Goal: Check status: Check status

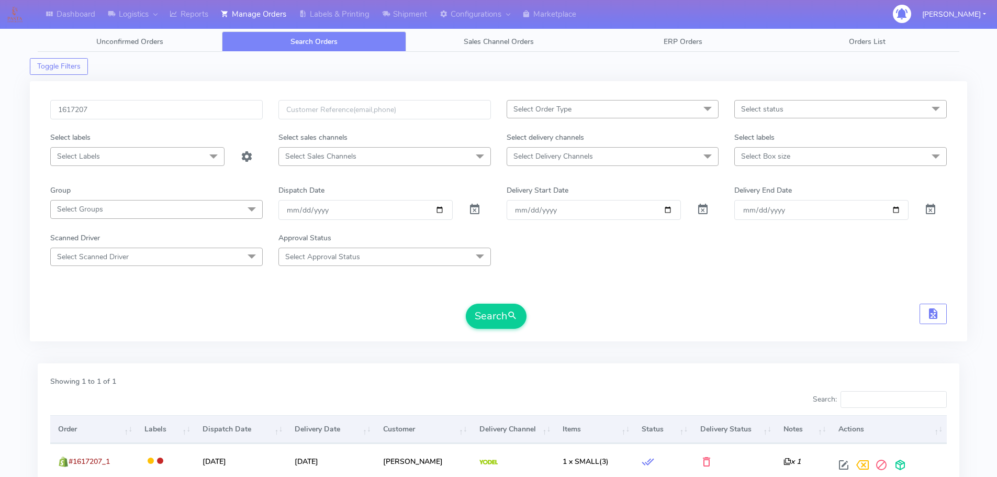
click at [205, 116] on input "1617207" at bounding box center [156, 109] width 213 height 19
type input "1622227"
click at [466, 304] on button "Search" at bounding box center [496, 316] width 61 height 25
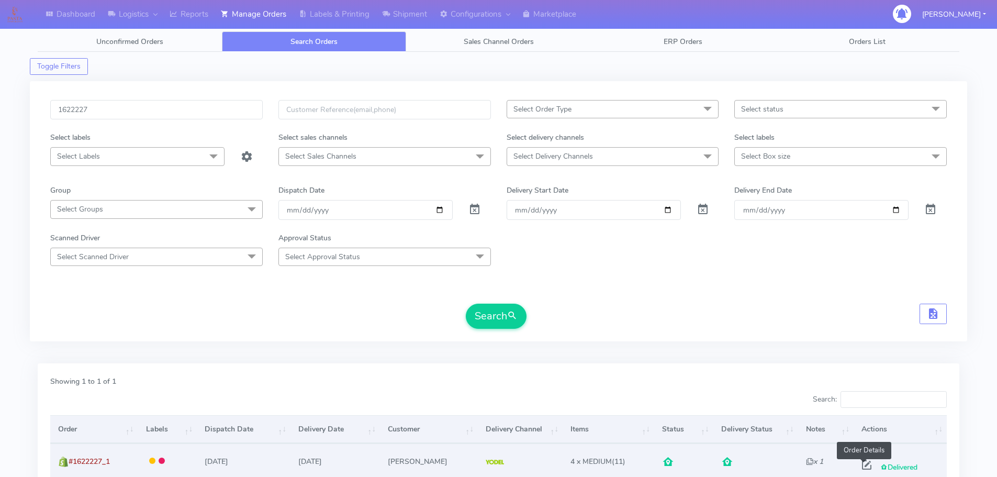
click at [865, 466] on span at bounding box center [867, 467] width 19 height 10
select select "5"
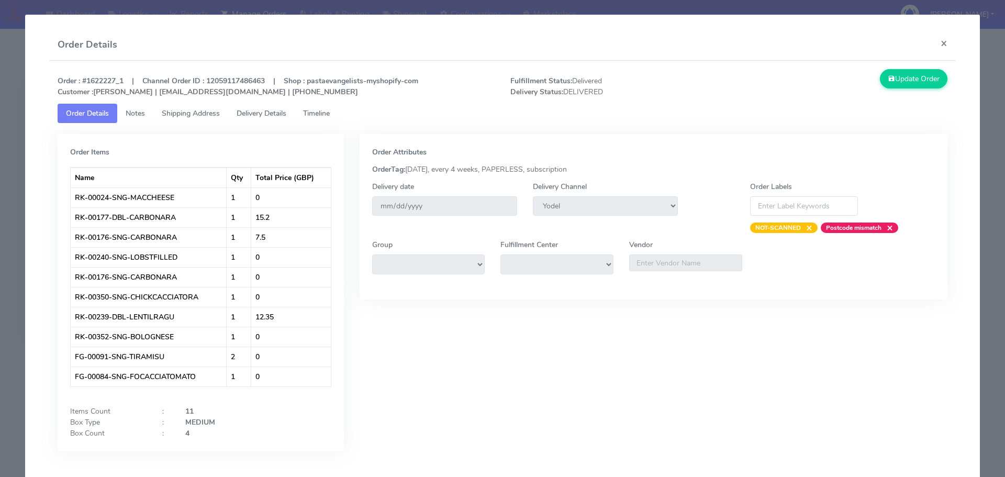
click at [0, 202] on modal-container "Order Details × Order : #1622227_1 | Channel Order ID : 12059117486463 | Shop :…" at bounding box center [502, 238] width 1005 height 477
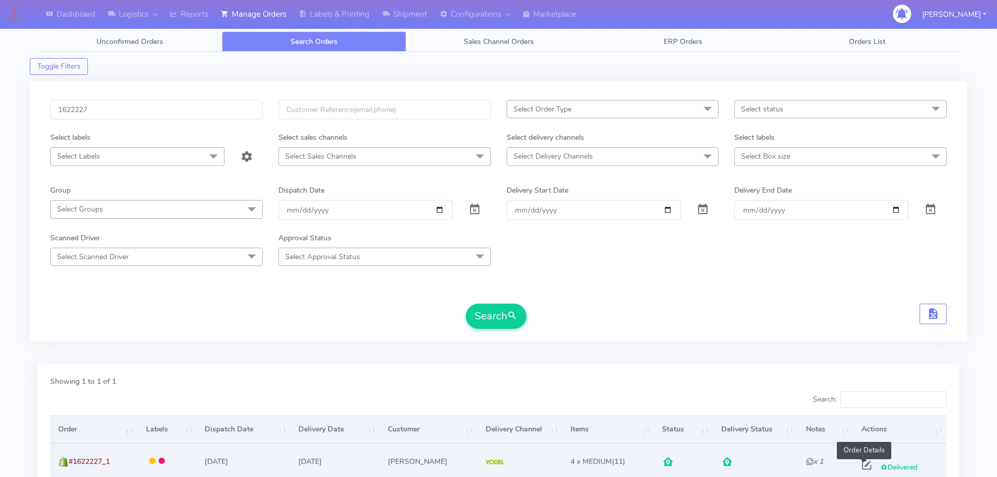
click at [860, 472] on span at bounding box center [867, 467] width 19 height 10
select select "5"
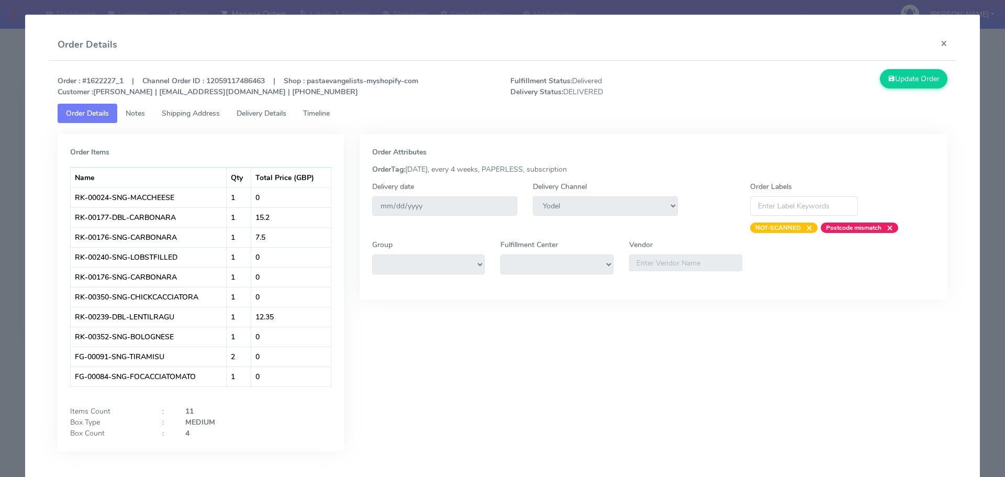
click at [271, 112] on span "Delivery Details" at bounding box center [262, 113] width 50 height 10
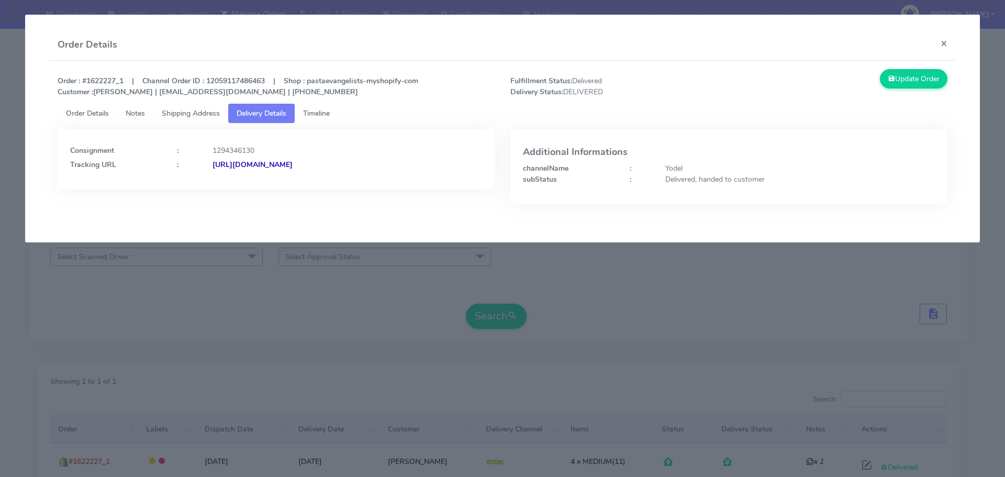
drag, startPoint x: 393, startPoint y: 171, endPoint x: 326, endPoint y: 173, distance: 67.0
click at [326, 173] on div "Consignment : 1294346130 Tracking URL : [URL][DOMAIN_NAME]" at bounding box center [276, 159] width 437 height 60
copy strong "JJD0002249960896002"
drag, startPoint x: 300, startPoint y: 116, endPoint x: 309, endPoint y: 116, distance: 9.4
click at [300, 116] on link "Timeline" at bounding box center [316, 113] width 43 height 19
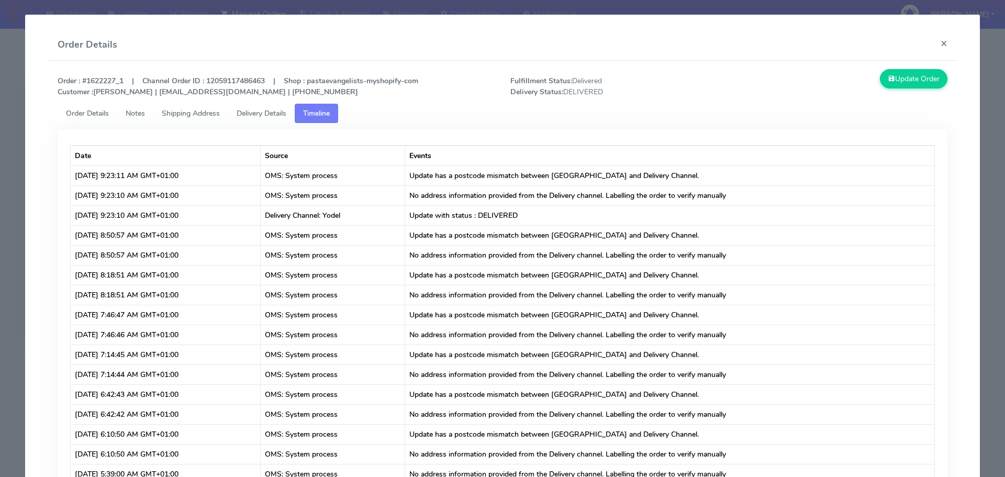
click at [104, 113] on span "Order Details" at bounding box center [87, 113] width 43 height 10
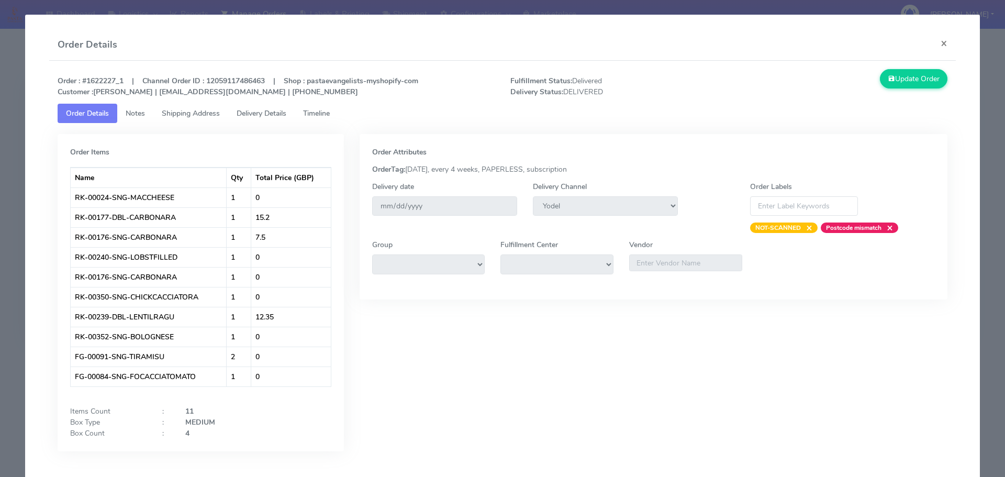
click at [280, 114] on span "Delivery Details" at bounding box center [262, 113] width 50 height 10
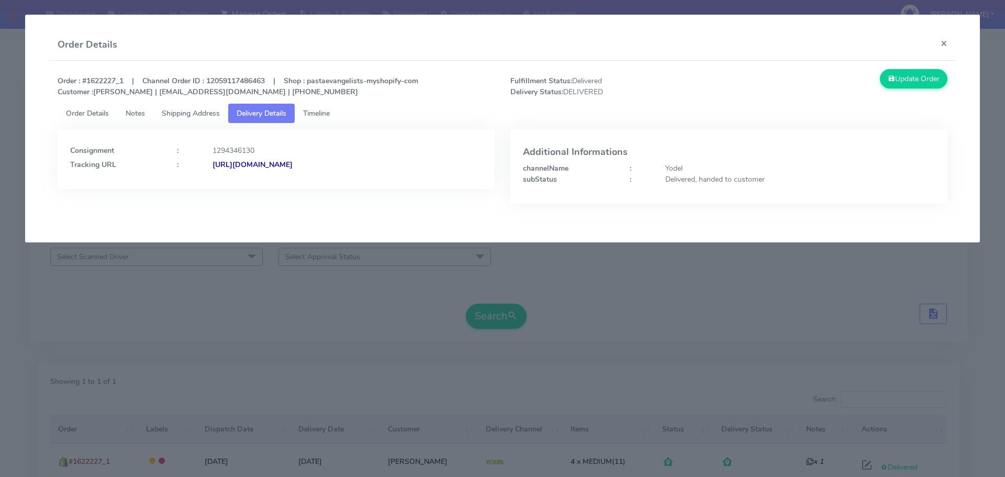
click at [445, 182] on div "Consignment : 1294346130 Tracking URL : [URL][DOMAIN_NAME]" at bounding box center [276, 159] width 437 height 60
drag, startPoint x: 434, startPoint y: 187, endPoint x: 208, endPoint y: 199, distance: 225.9
click at [208, 199] on div "Consignment : 1294346130 Tracking URL : [URL][DOMAIN_NAME]" at bounding box center [276, 174] width 453 height 90
copy strong "[URL][DOMAIN_NAME]"
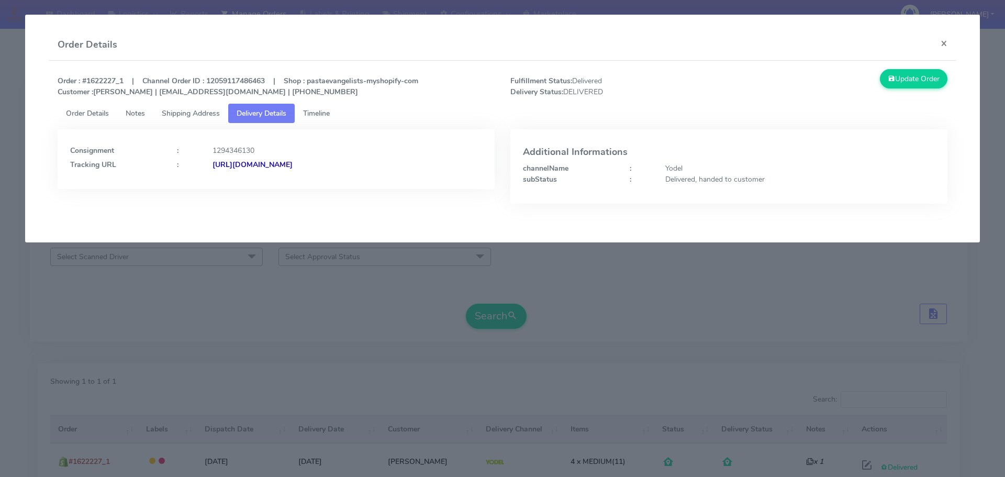
click at [440, 328] on modal-container "Order Details × Order : #1622227_1 | Channel Order ID : 12059117486463 | Shop :…" at bounding box center [502, 238] width 1005 height 477
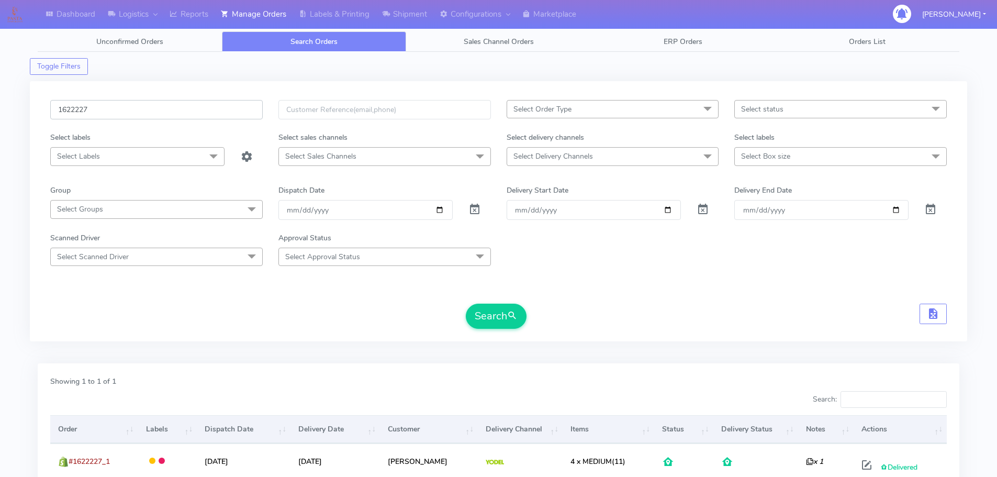
click at [200, 104] on input "1622227" at bounding box center [156, 109] width 213 height 19
paste input "19663"
click at [466, 304] on button "Search" at bounding box center [496, 316] width 61 height 25
click at [206, 111] on input "1619663" at bounding box center [156, 109] width 213 height 19
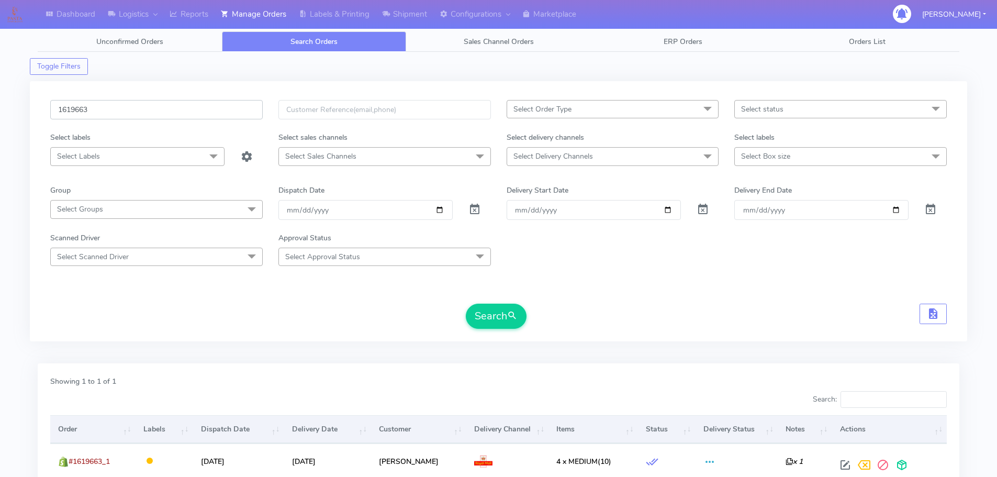
click at [206, 111] on input "1619663" at bounding box center [156, 109] width 213 height 19
paste input "8921"
type input "1618921"
click at [466, 304] on button "Search" at bounding box center [496, 316] width 61 height 25
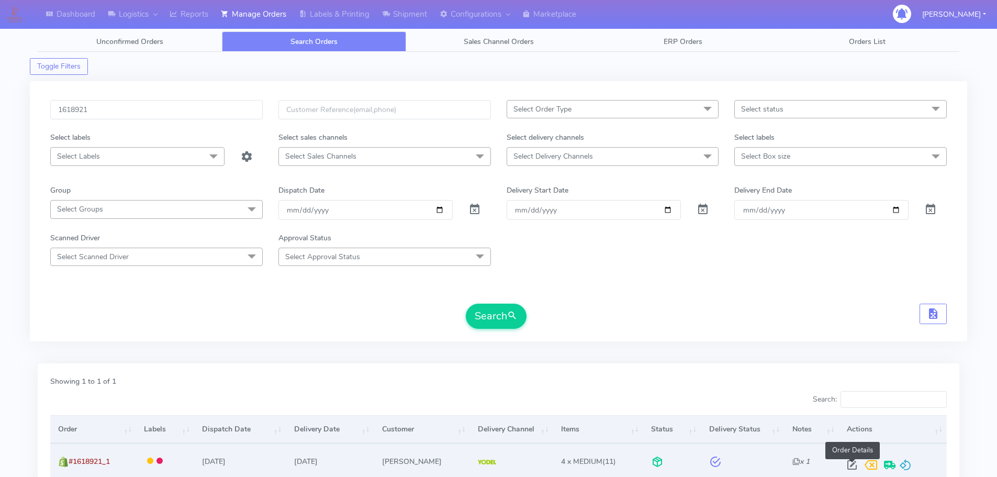
click at [852, 469] on span at bounding box center [852, 467] width 19 height 10
select select "5"
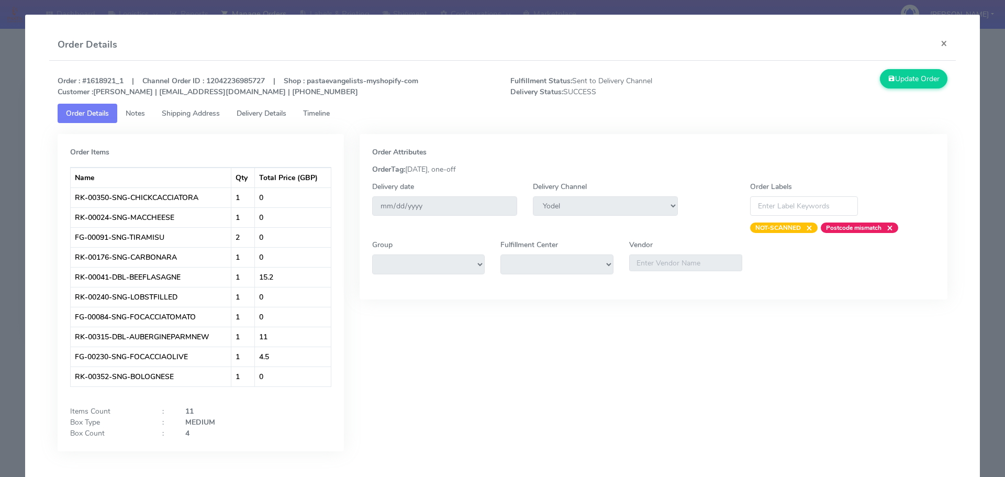
click at [294, 107] on link "Delivery Details" at bounding box center [261, 113] width 66 height 19
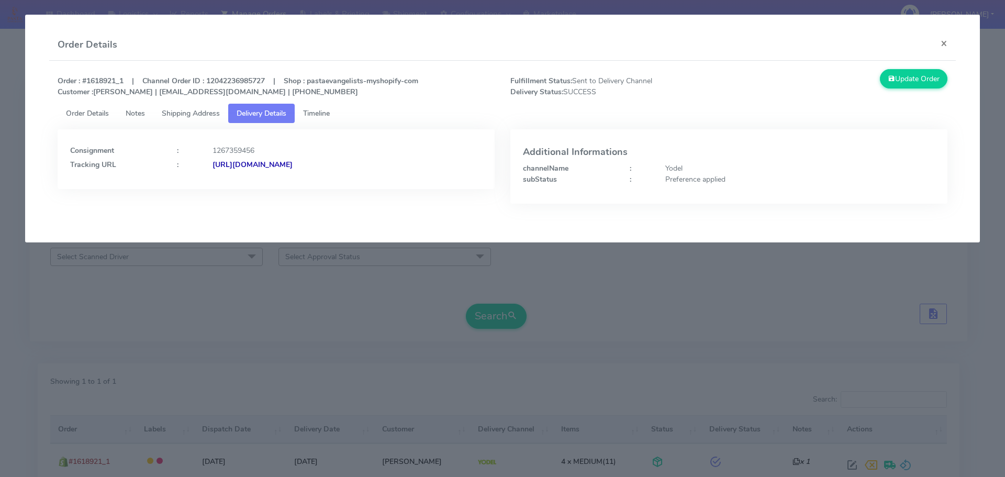
click at [294, 107] on link "Delivery Details" at bounding box center [261, 113] width 66 height 19
click at [371, 292] on modal-container "Order Details × Order : #1618921_1 | Channel Order ID : 12042236985727 | Shop :…" at bounding box center [502, 238] width 1005 height 477
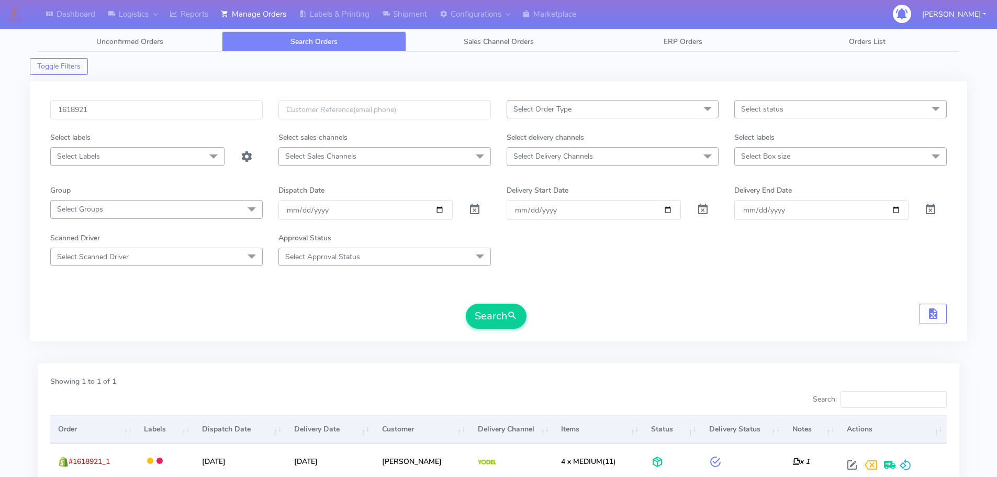
click at [219, 120] on div "1618921" at bounding box center [156, 116] width 228 height 32
click at [221, 113] on input "1618921" at bounding box center [156, 109] width 213 height 19
paste input "20072"
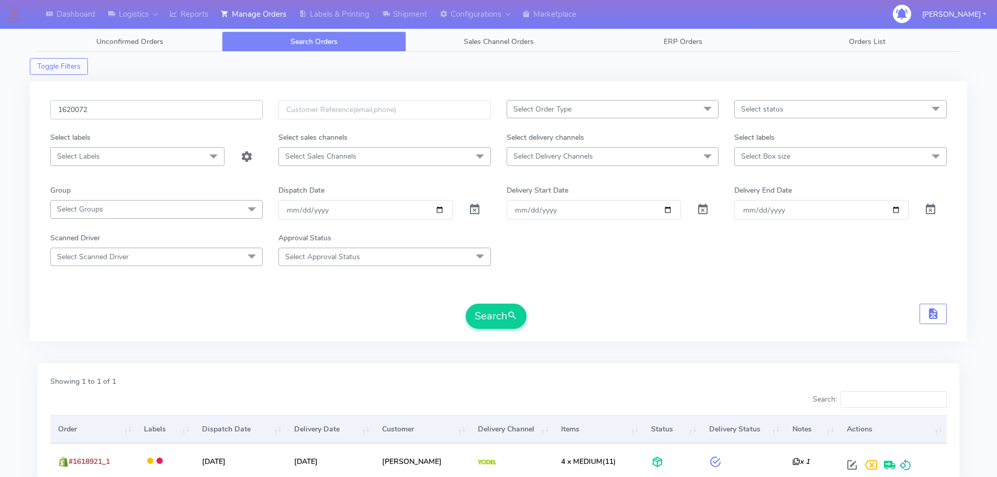
click at [466, 304] on button "Search" at bounding box center [496, 316] width 61 height 25
click at [210, 122] on div "1620072" at bounding box center [156, 116] width 228 height 32
click at [210, 104] on input "1620072" at bounding box center [156, 109] width 213 height 19
paste input "1942"
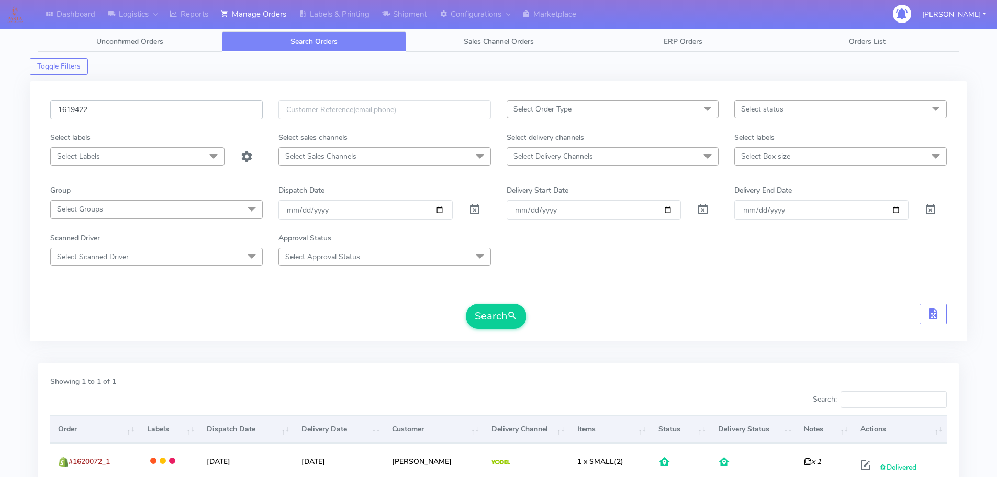
type input "1619422"
click at [466, 304] on button "Search" at bounding box center [496, 316] width 61 height 25
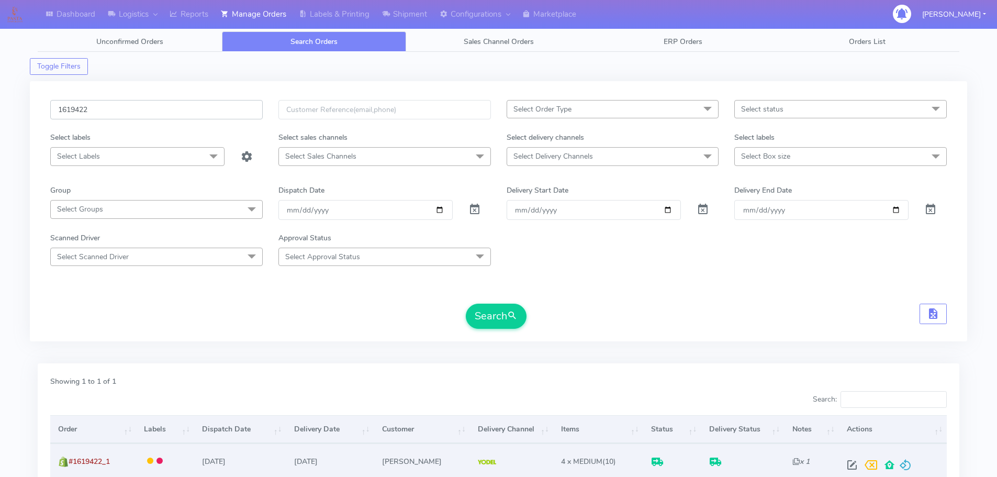
scroll to position [92, 0]
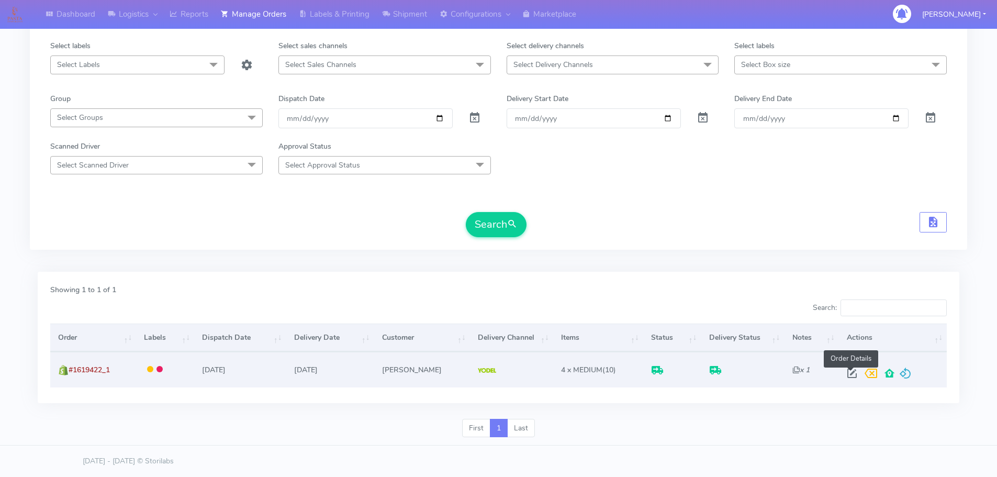
click at [854, 375] on span at bounding box center [852, 376] width 19 height 10
select select "5"
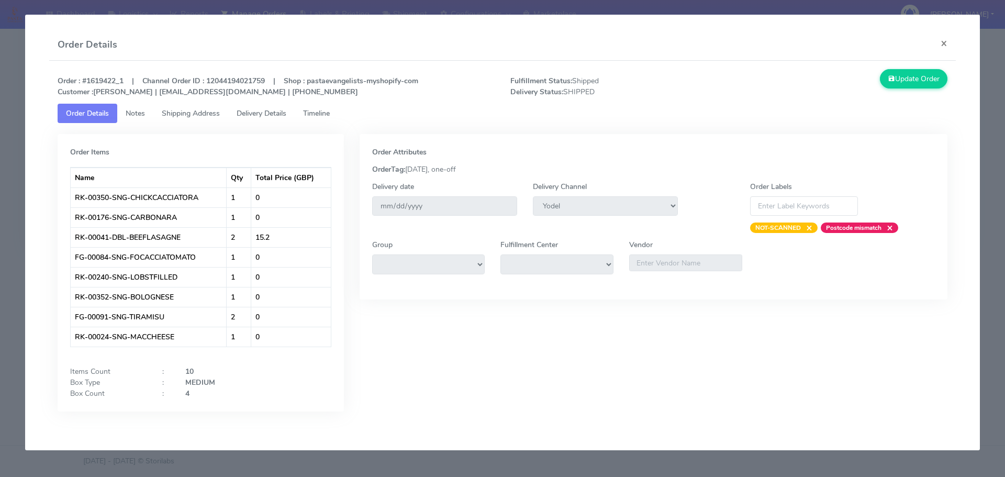
click at [279, 117] on span "Delivery Details" at bounding box center [262, 113] width 50 height 10
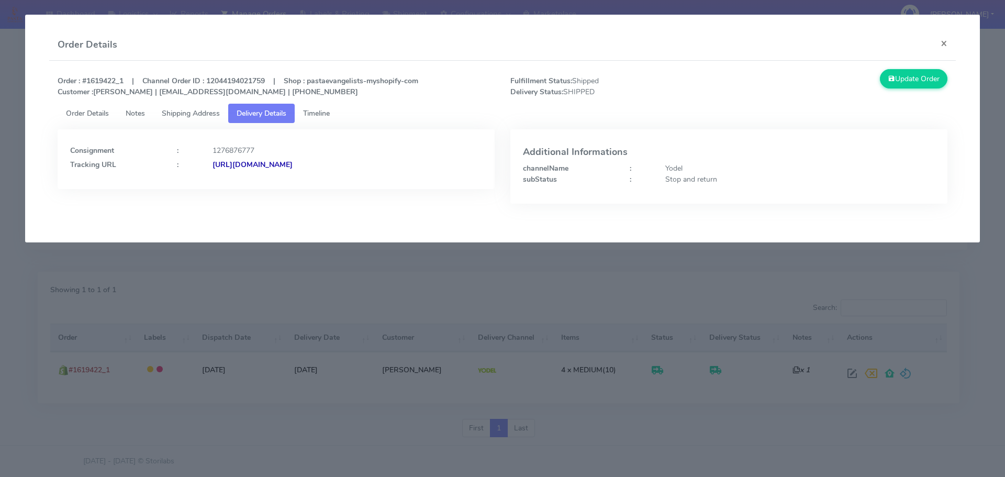
drag, startPoint x: 426, startPoint y: 177, endPoint x: 325, endPoint y: 173, distance: 100.6
click at [325, 173] on div "Consignment : 1276876777 Tracking URL : [URL][DOMAIN_NAME]" at bounding box center [276, 159] width 437 height 60
copy strong "JJD0002249960888216"
drag, startPoint x: 161, startPoint y: 300, endPoint x: 214, endPoint y: 251, distance: 71.8
click at [162, 300] on modal-container "Order Details × Order : #1619422_1 | Channel Order ID : 12044194021759 | Shop :…" at bounding box center [502, 238] width 1005 height 477
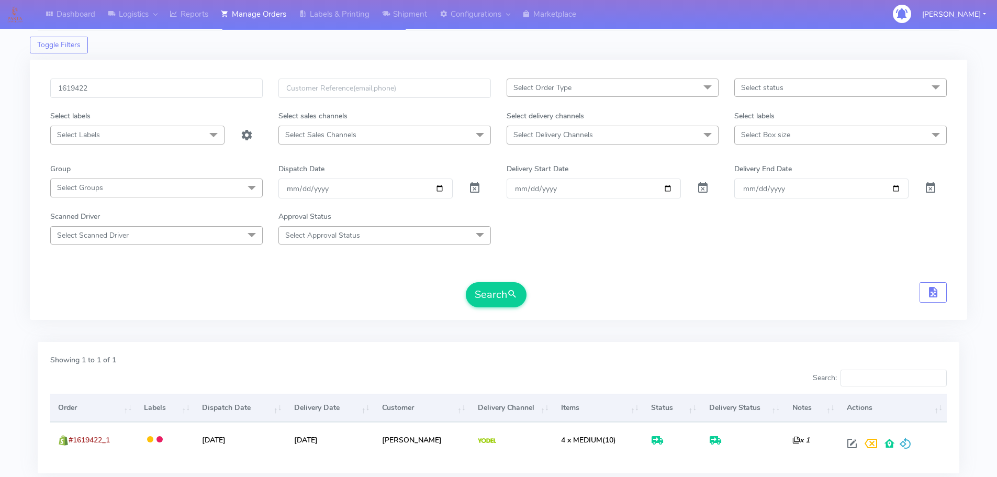
scroll to position [0, 0]
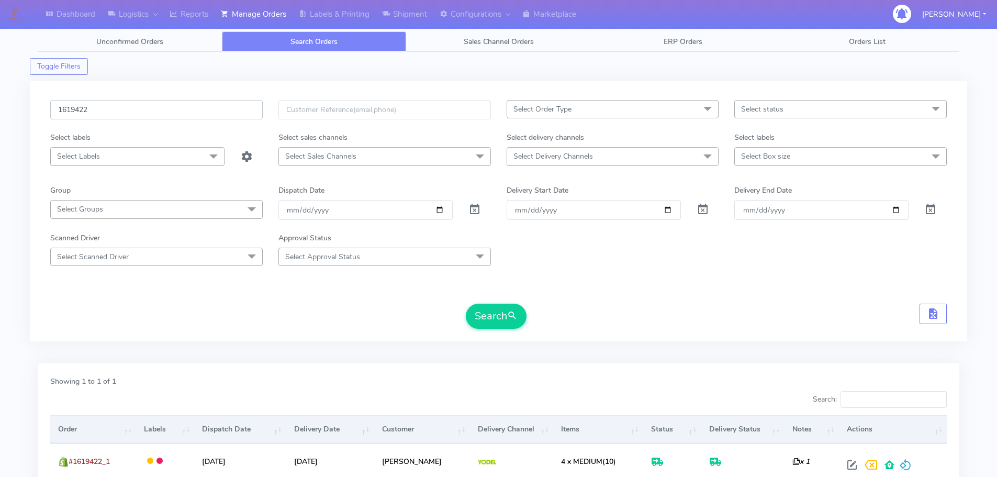
click at [233, 108] on input "1619422" at bounding box center [156, 109] width 213 height 19
paste input "23163"
click at [466, 304] on button "Search" at bounding box center [496, 316] width 61 height 25
click at [231, 115] on input "1623163" at bounding box center [156, 109] width 213 height 19
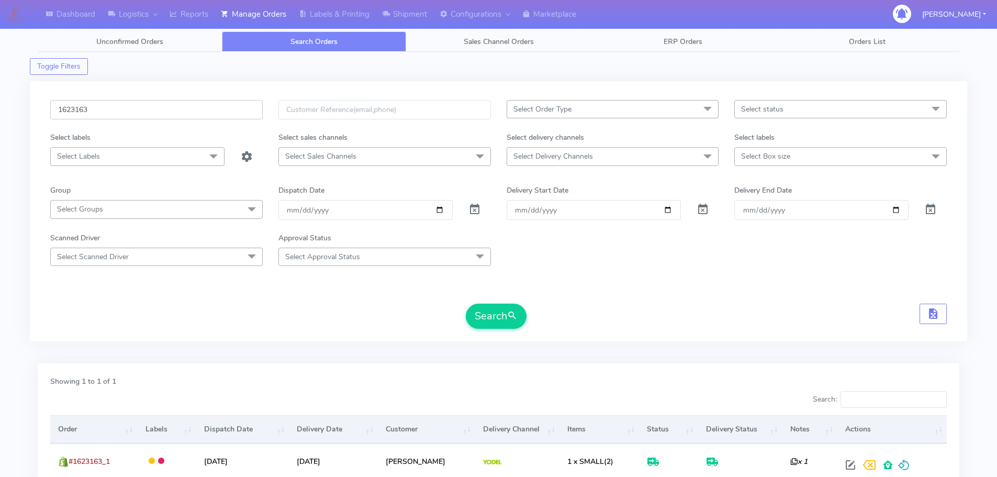
click at [231, 115] on input "1623163" at bounding box center [156, 109] width 213 height 19
paste input "1722"
type input "1617223"
click at [466, 304] on button "Search" at bounding box center [496, 316] width 61 height 25
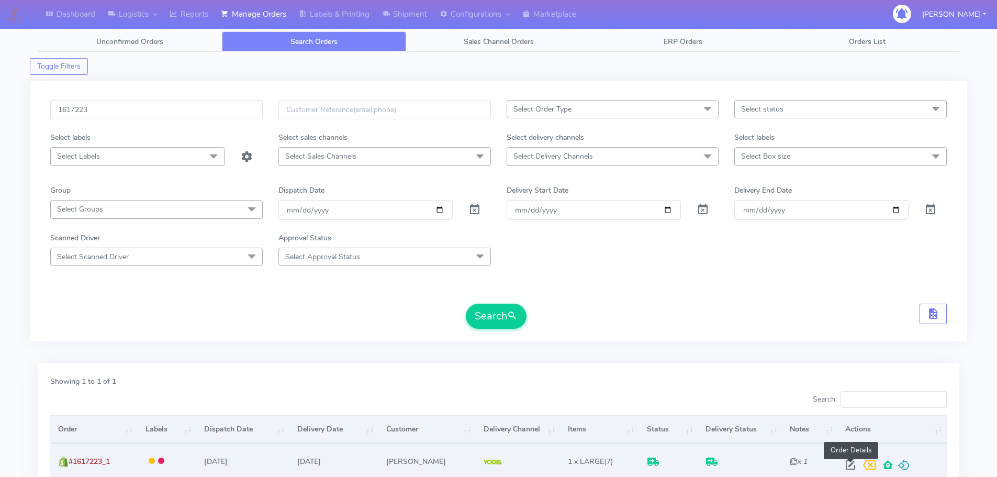
click at [848, 469] on span at bounding box center [850, 467] width 19 height 10
select select "5"
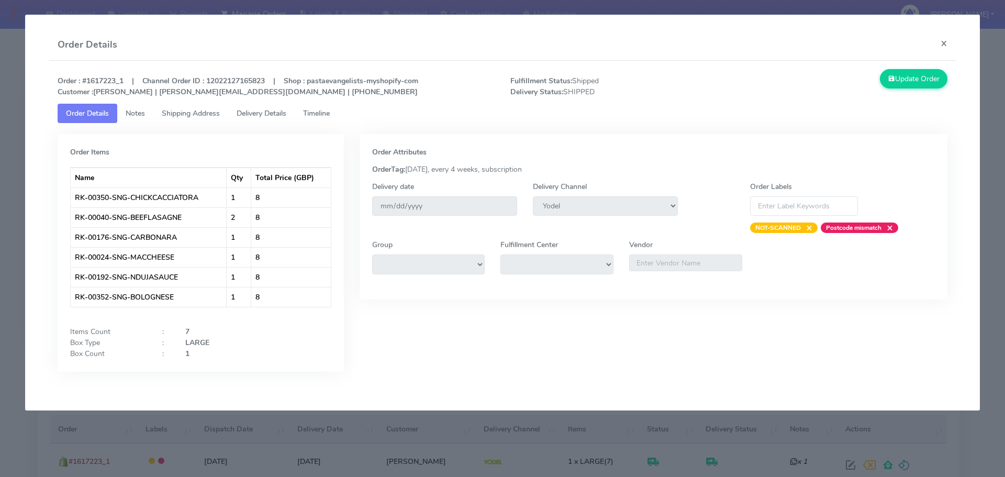
click at [273, 116] on span "Delivery Details" at bounding box center [262, 113] width 50 height 10
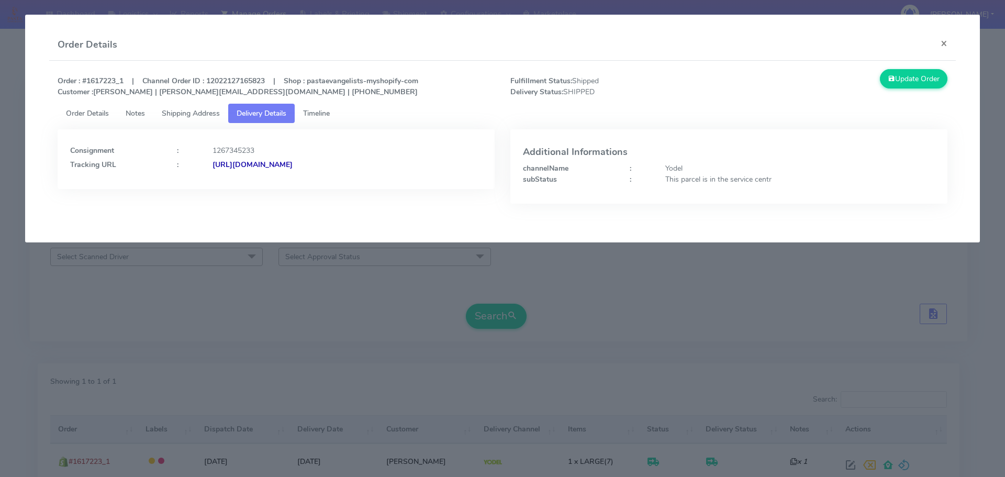
click at [344, 277] on modal-container "Order Details × Order : #1617223_1 | Channel Order ID : 12022127165823 | Shop :…" at bounding box center [502, 238] width 1005 height 477
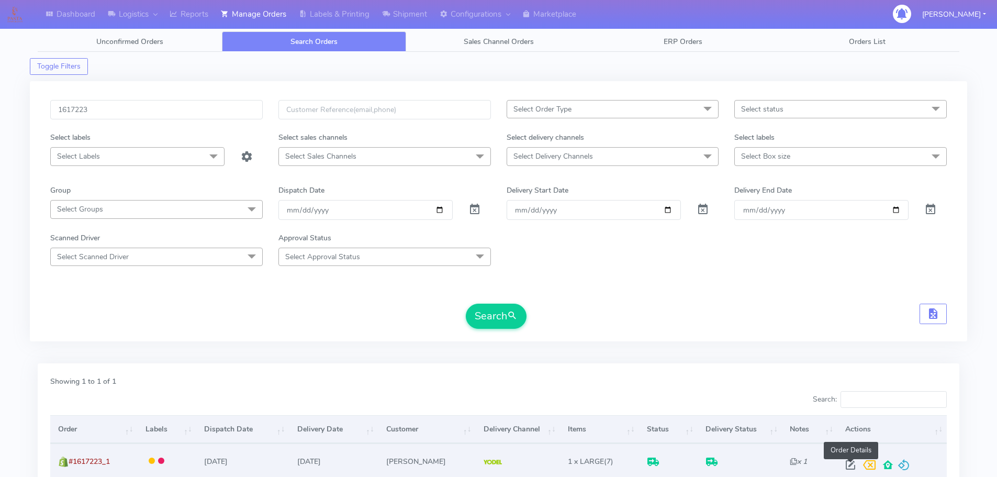
click at [847, 462] on span at bounding box center [850, 467] width 19 height 10
select select "5"
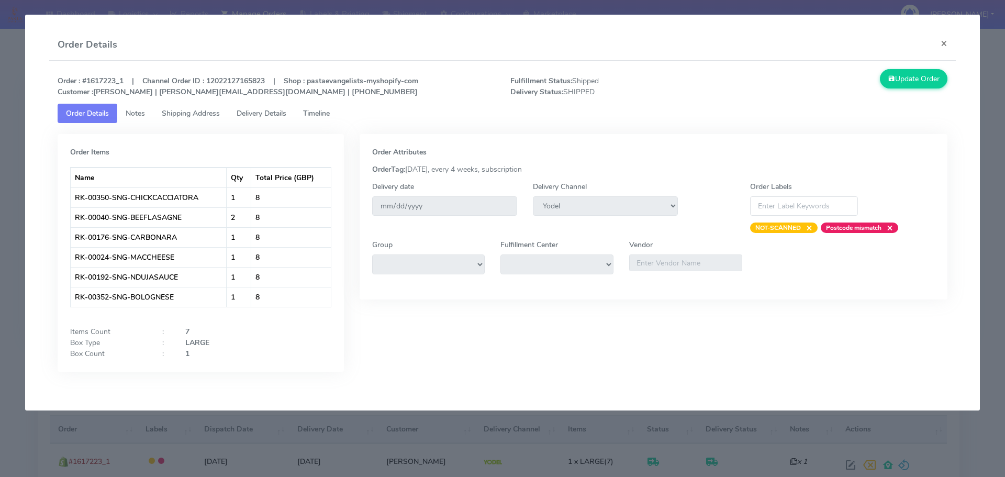
click at [278, 103] on div "Order : #1617223_1 | Channel Order ID : 12022127165823 | Shop : pastaevangelist…" at bounding box center [503, 86] width 906 height 35
click at [277, 105] on link "Delivery Details" at bounding box center [261, 113] width 66 height 19
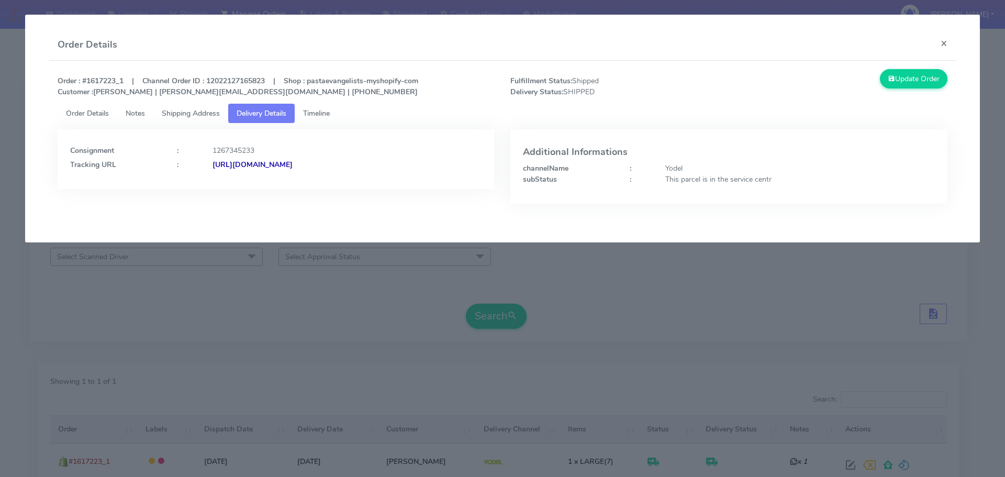
drag, startPoint x: 417, startPoint y: 174, endPoint x: 327, endPoint y: 179, distance: 90.7
click at [327, 179] on div "Consignment : 1267345233 Tracking URL : [URL][DOMAIN_NAME]" at bounding box center [276, 159] width 437 height 60
copy strong "JJD0002249960882313"
drag, startPoint x: 86, startPoint y: 289, endPoint x: 199, endPoint y: 250, distance: 119.5
click at [87, 288] on modal-container "Order Details × Order : #1617223_1 | Channel Order ID : 12022127165823 | Shop :…" at bounding box center [502, 238] width 1005 height 477
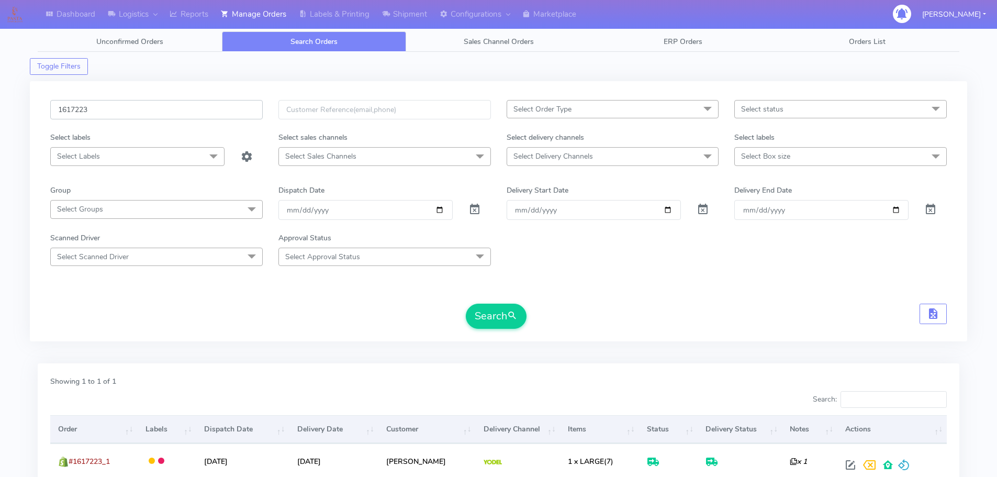
click at [210, 114] on input "1617223" at bounding box center [156, 109] width 213 height 19
paste input "848"
type input "1618483"
click at [466, 304] on button "Search" at bounding box center [496, 316] width 61 height 25
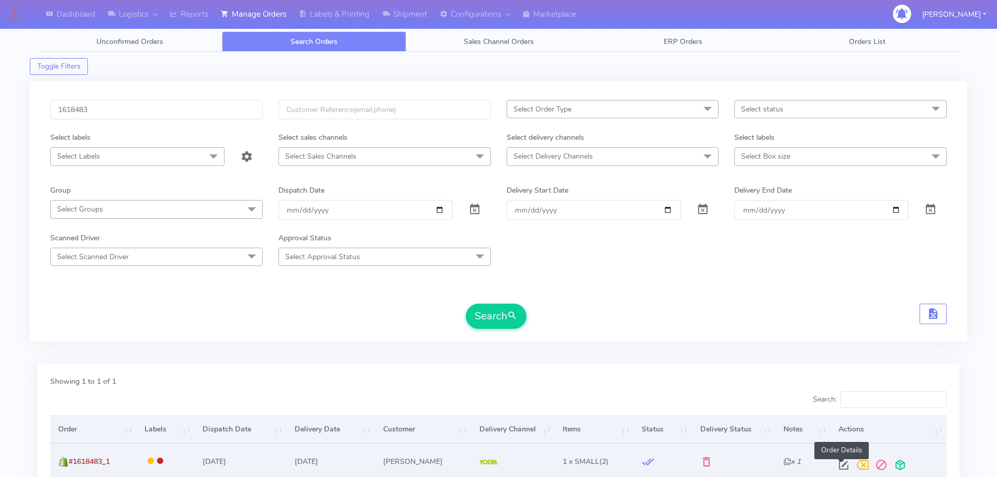
click at [839, 463] on span at bounding box center [843, 467] width 19 height 10
select select "5"
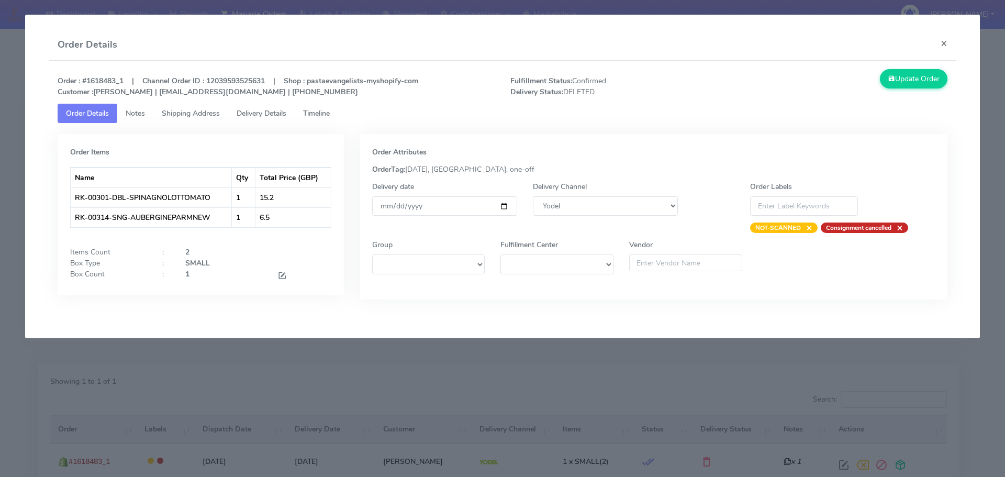
click at [852, 229] on strong "Consignment cancelled" at bounding box center [858, 228] width 65 height 8
copy strong "Consignment cancelled"
click at [296, 375] on modal-container "Order Details × Order : #1618483_1 | Channel Order ID : 12039593525631 | Shop :…" at bounding box center [502, 238] width 1005 height 477
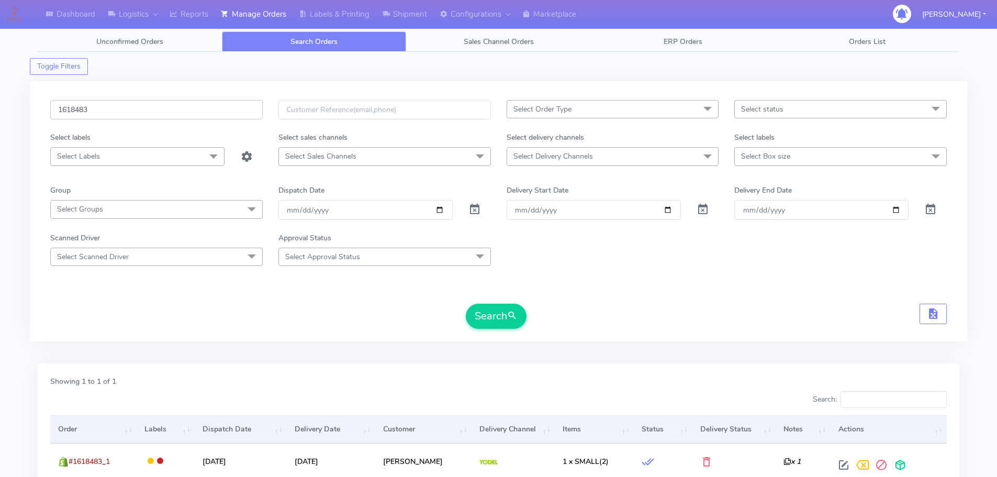
click at [218, 107] on input "1618483" at bounding box center [156, 109] width 213 height 19
paste input "9874"
type input "1619874"
click at [466, 304] on button "Search" at bounding box center [496, 316] width 61 height 25
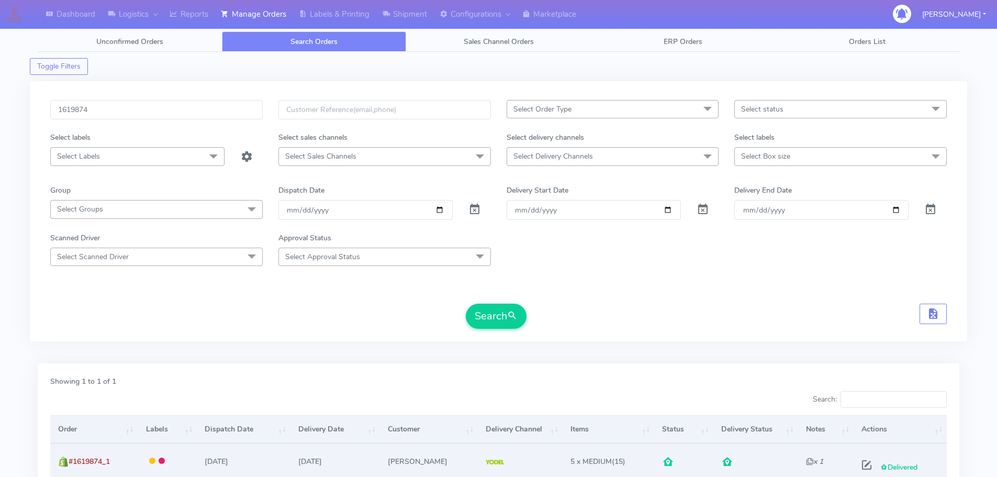
click at [858, 466] on span at bounding box center [867, 467] width 19 height 10
select select "5"
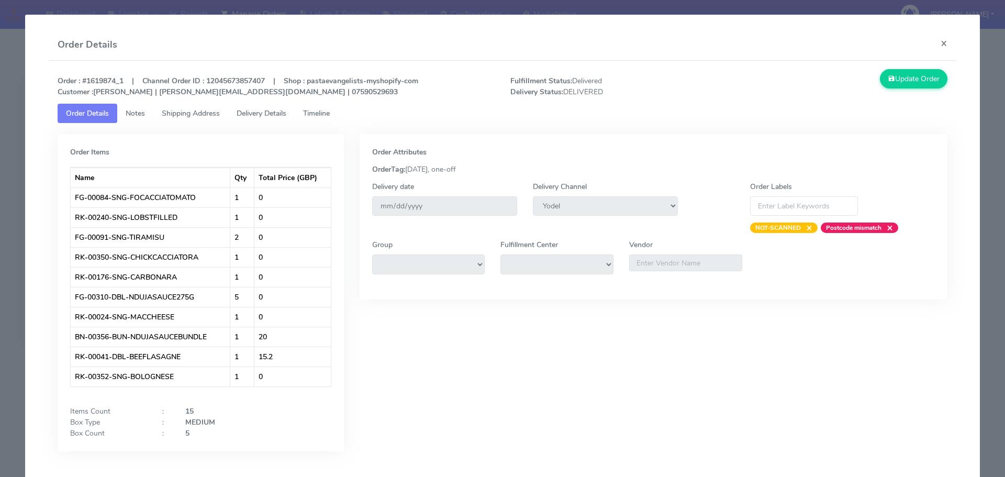
click at [326, 112] on span "Timeline" at bounding box center [316, 113] width 27 height 10
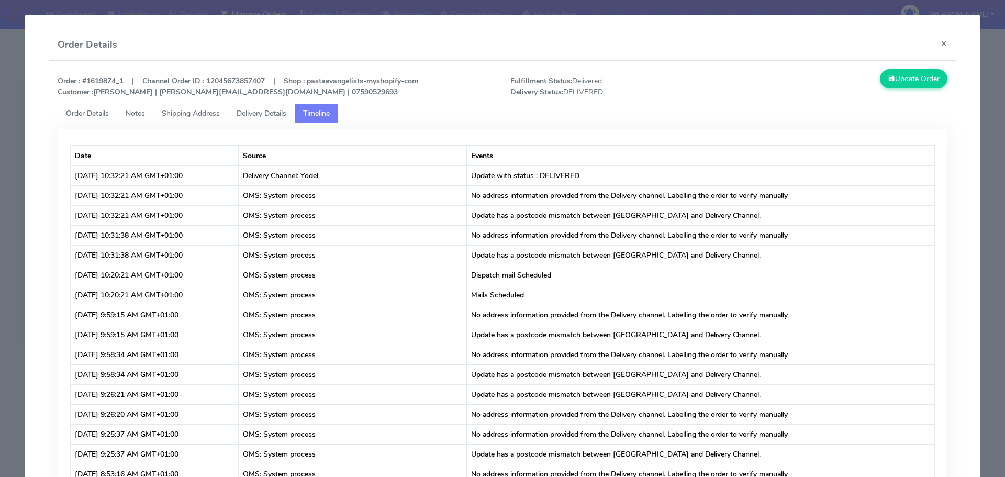
click at [81, 113] on span "Order Details" at bounding box center [87, 113] width 43 height 10
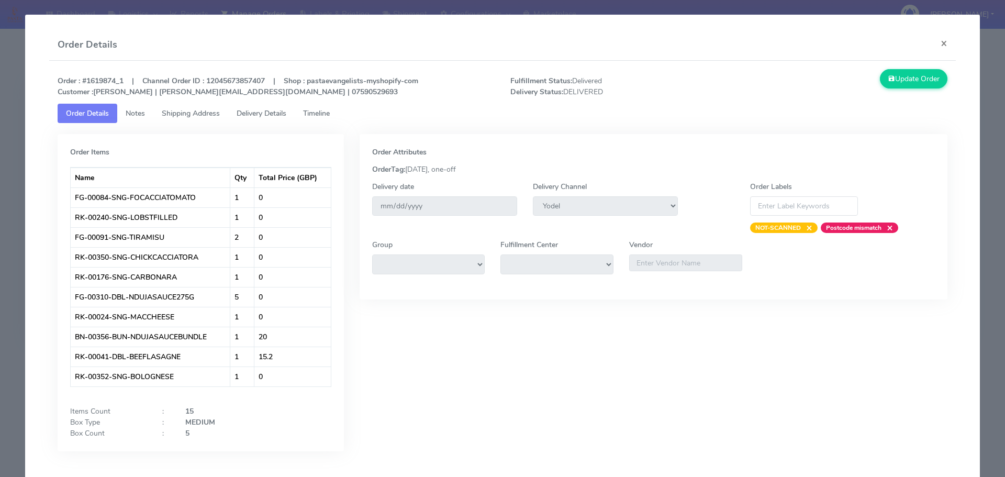
click at [0, 121] on modal-container "Order Details × Order : #1619874_1 | Channel Order ID : 12045673857407 | Shop :…" at bounding box center [502, 238] width 1005 height 477
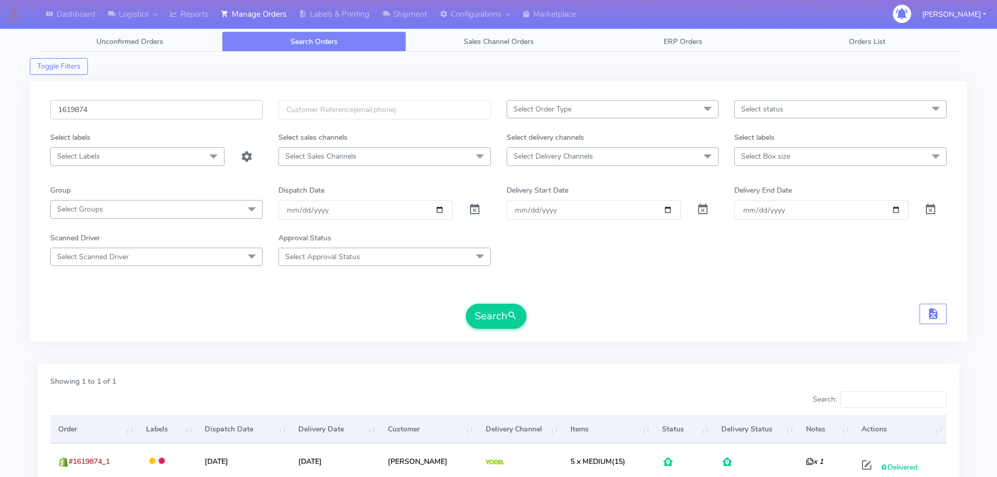
click at [179, 110] on input "1619874" at bounding box center [156, 109] width 213 height 19
paste input "327"
click at [466, 304] on button "Search" at bounding box center [496, 316] width 61 height 25
click at [226, 106] on input "1619327" at bounding box center [156, 109] width 213 height 19
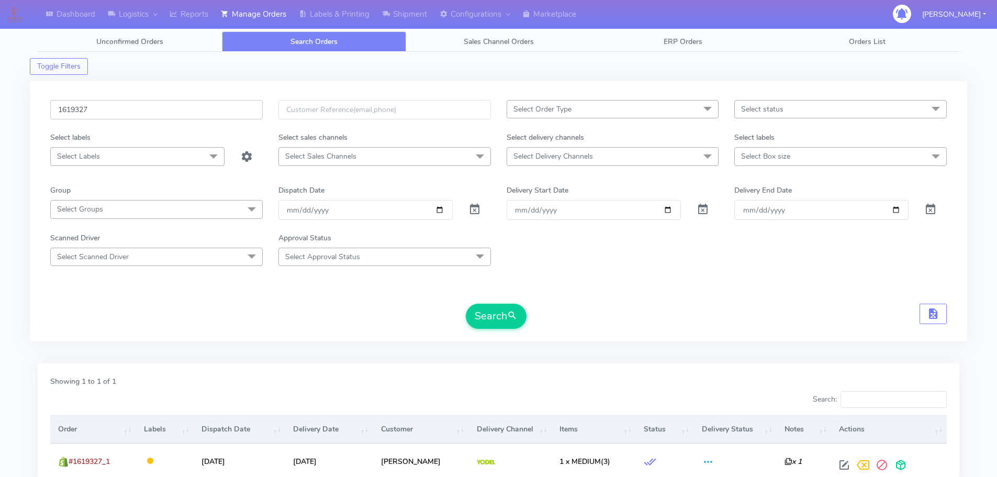
click at [226, 106] on input "1619327" at bounding box center [156, 109] width 213 height 19
paste input "8628"
type input "1618628"
click at [466, 304] on button "Search" at bounding box center [496, 316] width 61 height 25
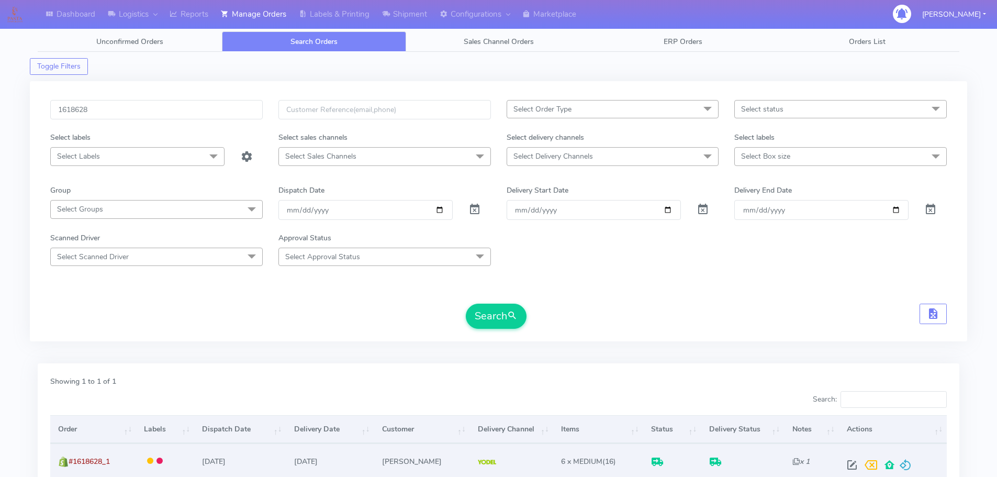
click at [852, 471] on span at bounding box center [852, 467] width 19 height 10
select select "5"
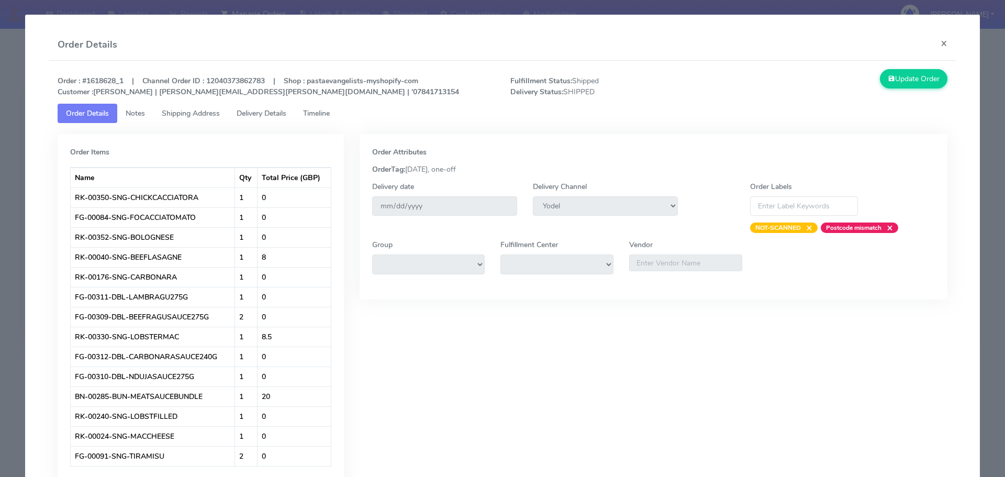
click at [259, 112] on span "Delivery Details" at bounding box center [262, 113] width 50 height 10
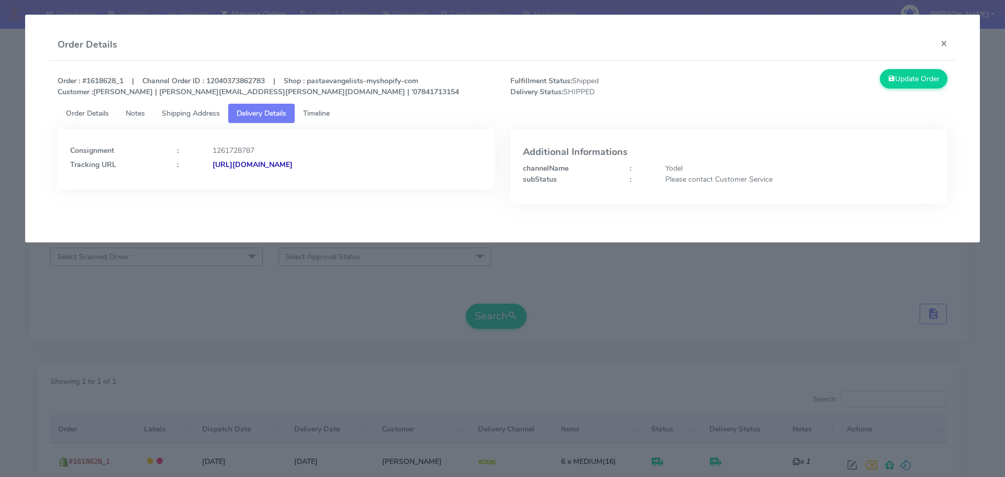
drag, startPoint x: 425, startPoint y: 166, endPoint x: 326, endPoint y: 177, distance: 99.6
click at [326, 177] on div "Consignment : 1261728787 Tracking URL : [URL][DOMAIN_NAME]" at bounding box center [276, 159] width 437 height 60
copy strong "JJD0002249960882167"
click at [94, 118] on link "Order Details" at bounding box center [88, 113] width 60 height 19
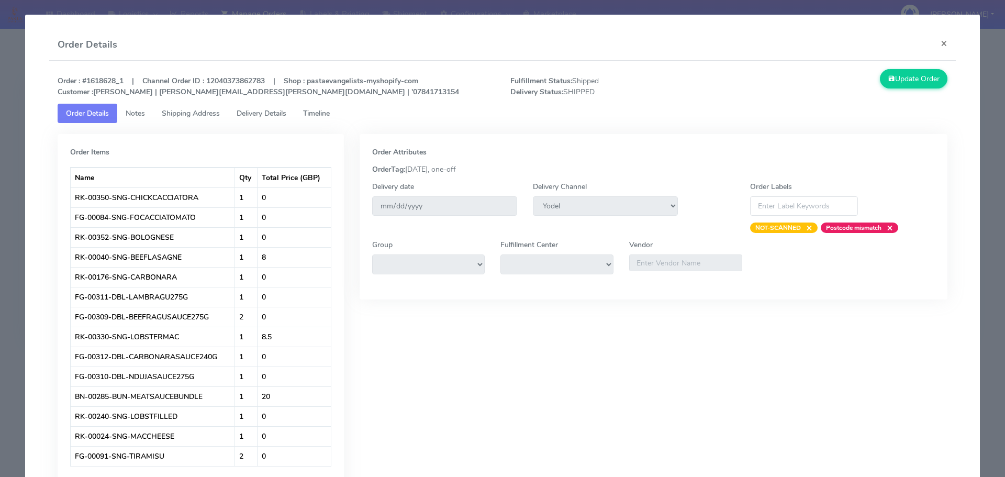
click at [0, 132] on modal-container "Order Details × Order : #1618628_1 | Channel Order ID : 12040373862783 | Shop :…" at bounding box center [502, 238] width 1005 height 477
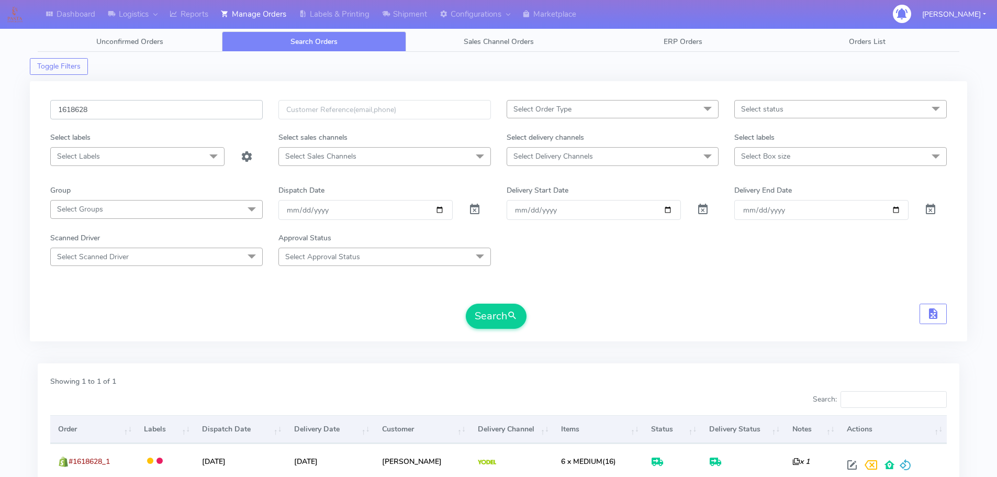
click at [238, 108] on input "1618628" at bounding box center [156, 109] width 213 height 19
paste input "9287"
type input "1619287"
click at [466, 304] on button "Search" at bounding box center [496, 316] width 61 height 25
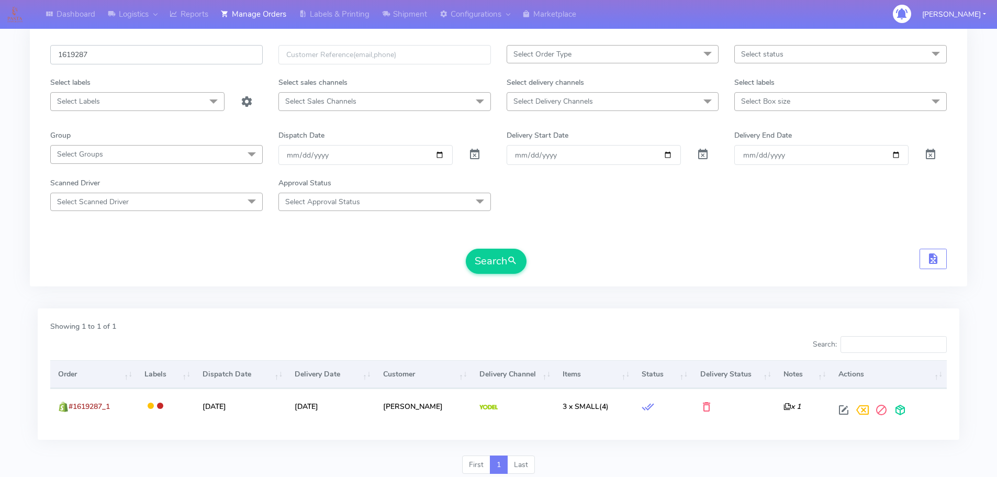
scroll to position [92, 0]
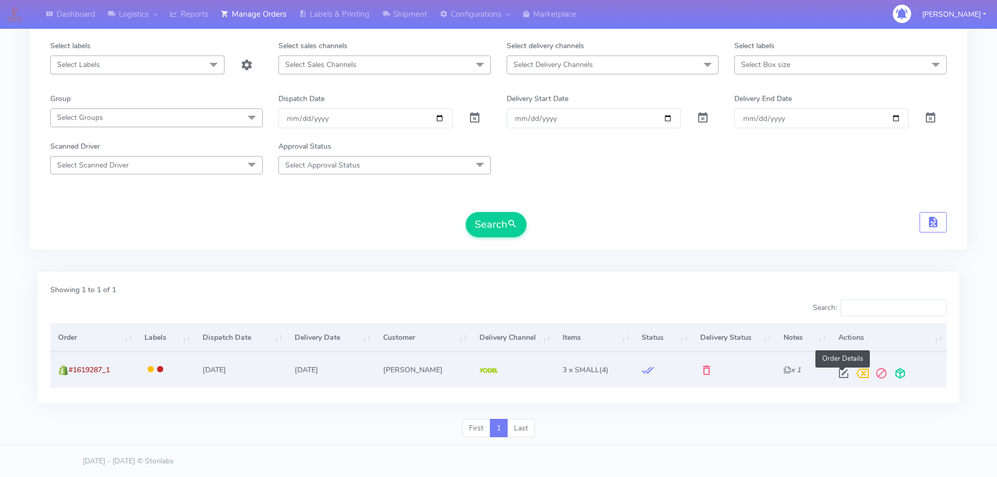
click at [841, 376] on span at bounding box center [843, 376] width 19 height 10
select select "5"
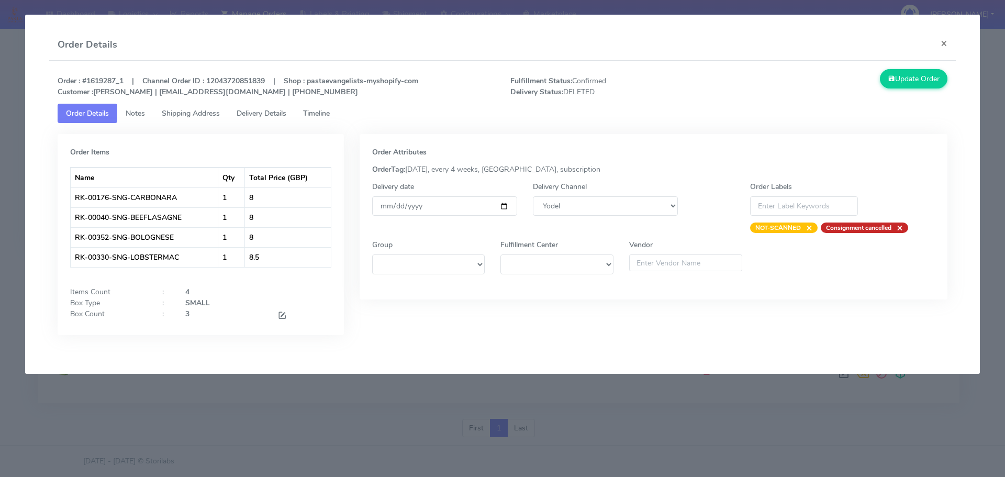
click at [321, 103] on div "Order : #1619287_1 | Channel Order ID : 12043720851839 | Shop : pastaevangelist…" at bounding box center [503, 86] width 906 height 35
click at [321, 104] on link "Timeline" at bounding box center [316, 113] width 43 height 19
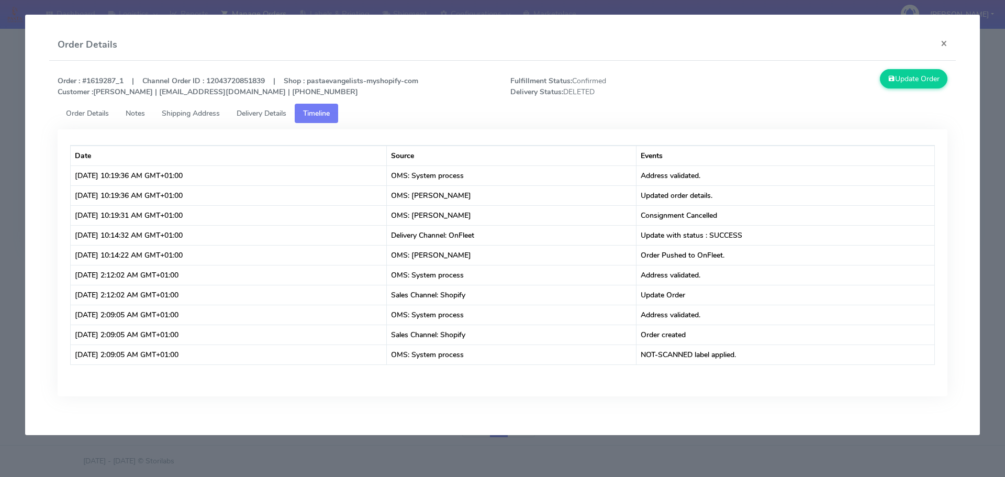
click at [322, 109] on span "Timeline" at bounding box center [316, 113] width 27 height 10
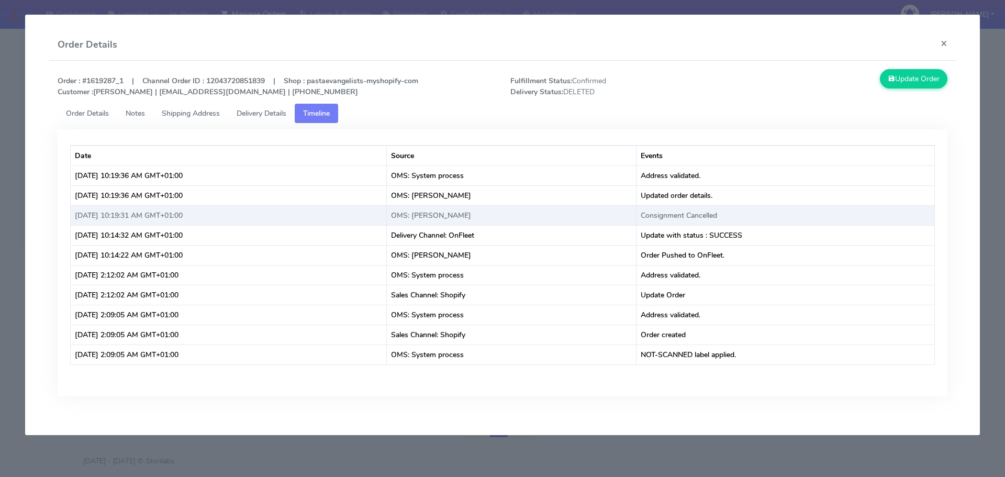
click at [704, 211] on td "Consignment Cancelled" at bounding box center [786, 215] width 298 height 20
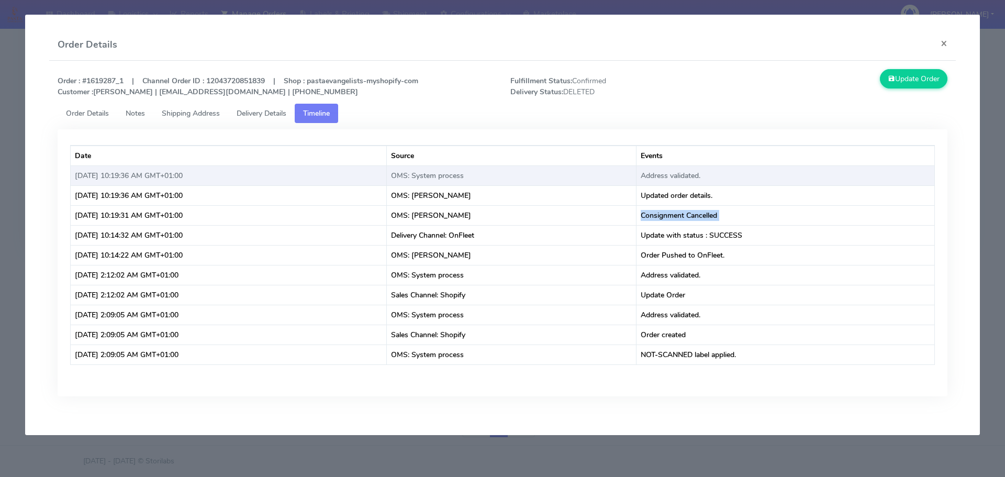
copy td "Consignment Cancelled"
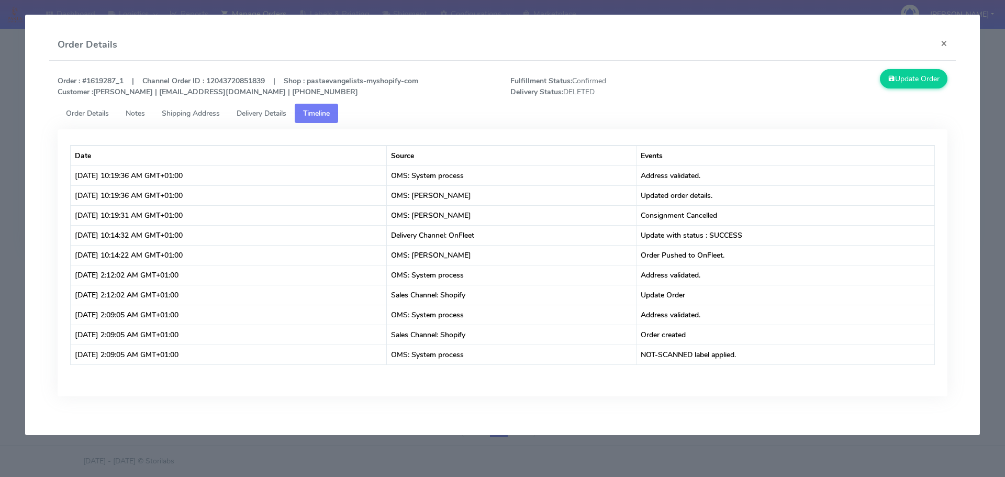
click at [0, 172] on modal-container "Order Details × Order : #1619287_1 | Channel Order ID : 12043720851839 | Shop :…" at bounding box center [502, 238] width 1005 height 477
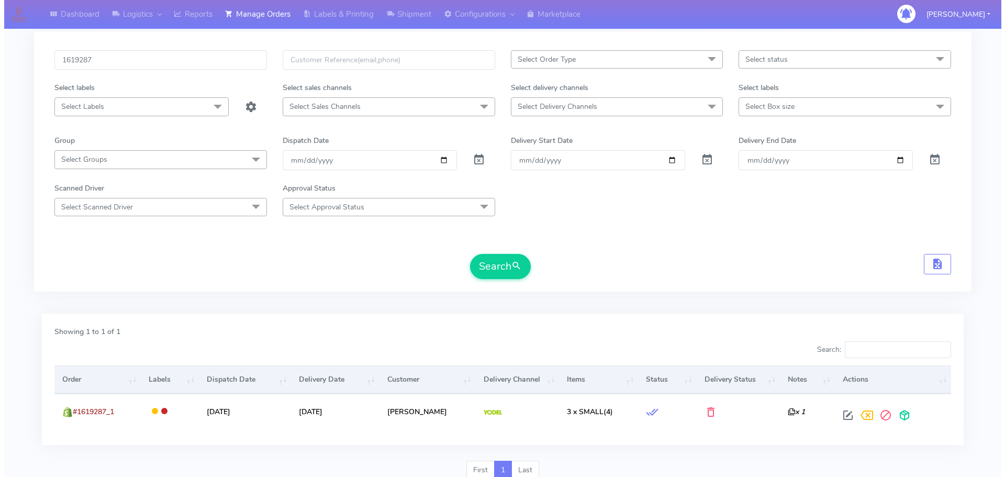
scroll to position [0, 0]
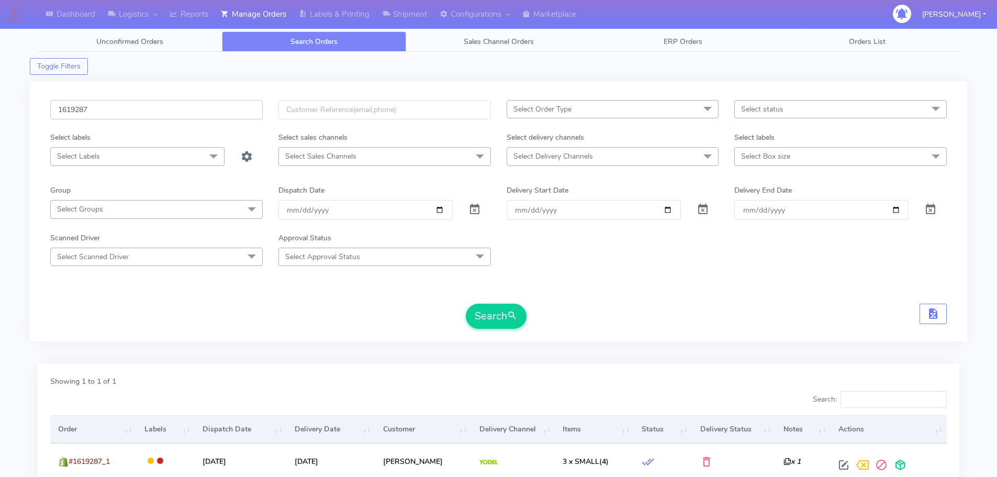
click at [221, 113] on input "1619287" at bounding box center [156, 109] width 213 height 19
paste input "381"
type input "1619381"
click at [466, 304] on button "Search" at bounding box center [496, 316] width 61 height 25
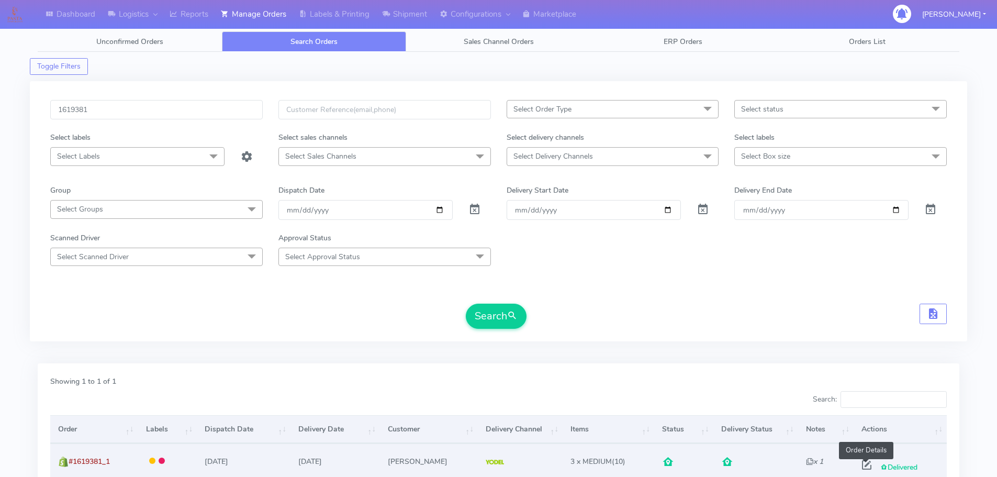
click at [868, 467] on span at bounding box center [867, 467] width 19 height 10
select select "5"
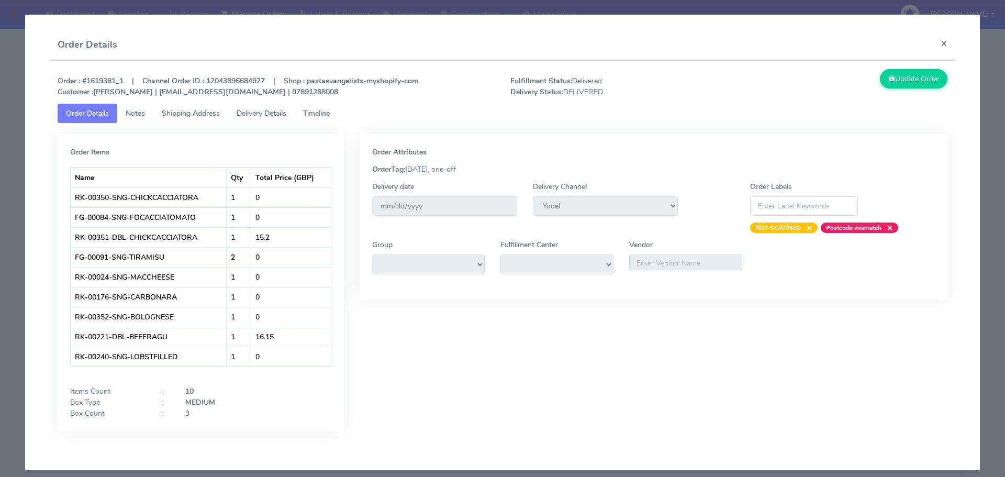
drag, startPoint x: 0, startPoint y: 198, endPoint x: 228, endPoint y: 7, distance: 297.3
click at [1, 198] on modal-container "Order Details × Order : #1619381_1 | Channel Order ID : 12043896684927 | Shop :…" at bounding box center [502, 238] width 1005 height 477
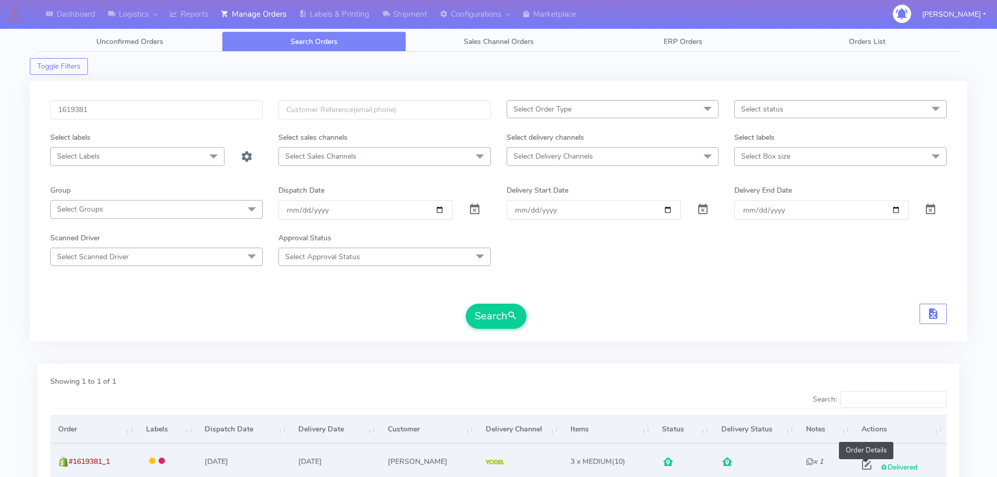
click at [865, 467] on span at bounding box center [867, 467] width 19 height 10
select select "5"
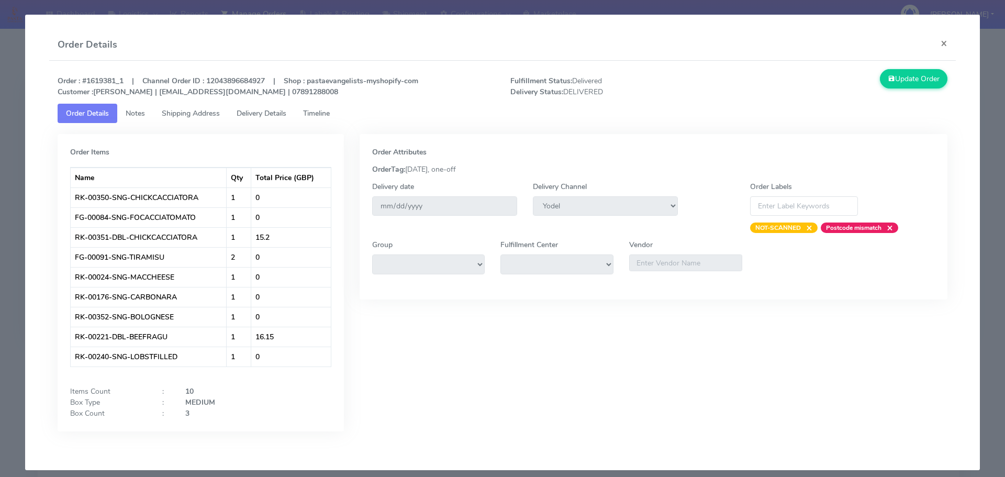
click at [309, 113] on span "Timeline" at bounding box center [316, 113] width 27 height 10
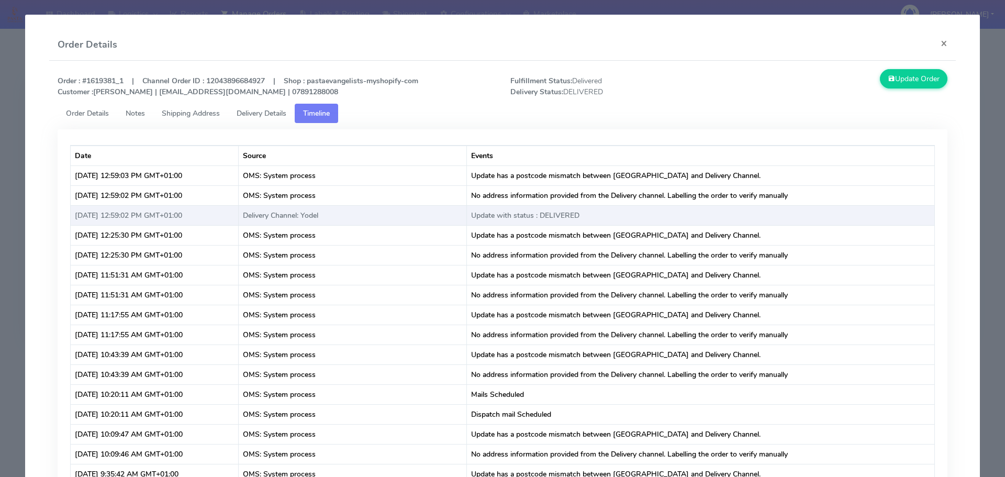
click at [130, 216] on td "[DATE] 12:59:02 PM GMT+01:00" at bounding box center [155, 215] width 168 height 20
drag, startPoint x: 165, startPoint y: 214, endPoint x: 127, endPoint y: 213, distance: 38.2
click at [127, 213] on td "[DATE] 12:59:02 PM GMT+01:00" at bounding box center [155, 215] width 168 height 20
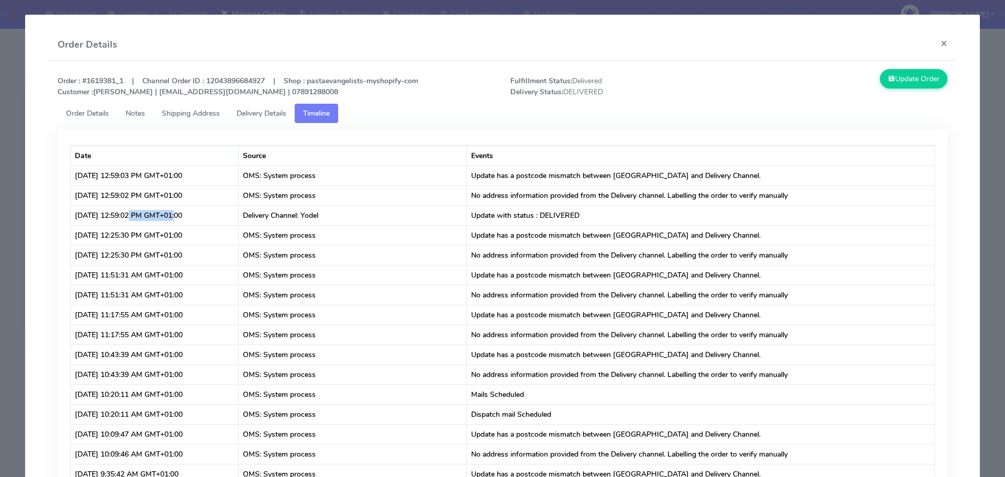
copy td "12:59:02 PM"
